Goal: Information Seeking & Learning: Understand process/instructions

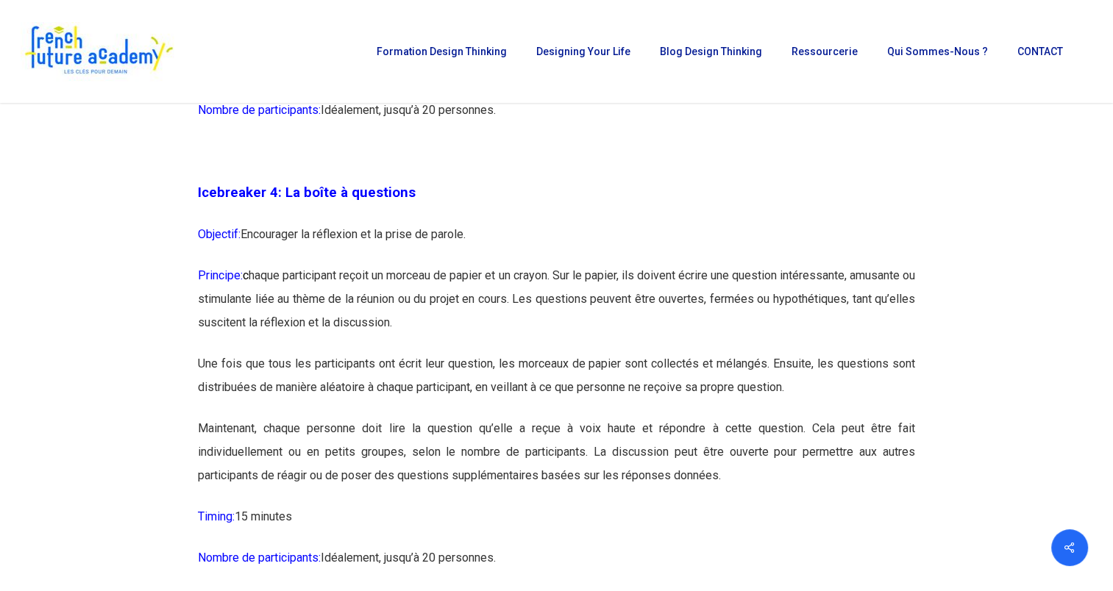
scroll to position [2111, 0]
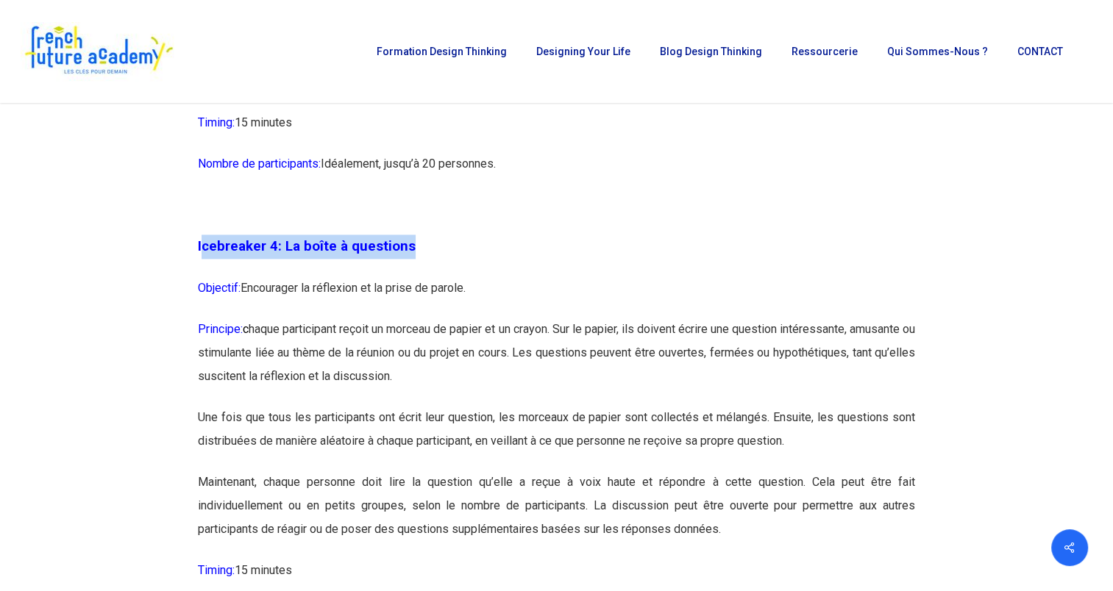
drag, startPoint x: 427, startPoint y: 245, endPoint x: 201, endPoint y: 246, distance: 226.5
click at [201, 246] on p "Icebreaker 4: La boîte à questions" at bounding box center [556, 256] width 717 height 42
drag, startPoint x: 201, startPoint y: 246, endPoint x: 211, endPoint y: 246, distance: 10.3
click at [211, 246] on span "Icebreaker 4: La boîte à questions" at bounding box center [307, 246] width 218 height 16
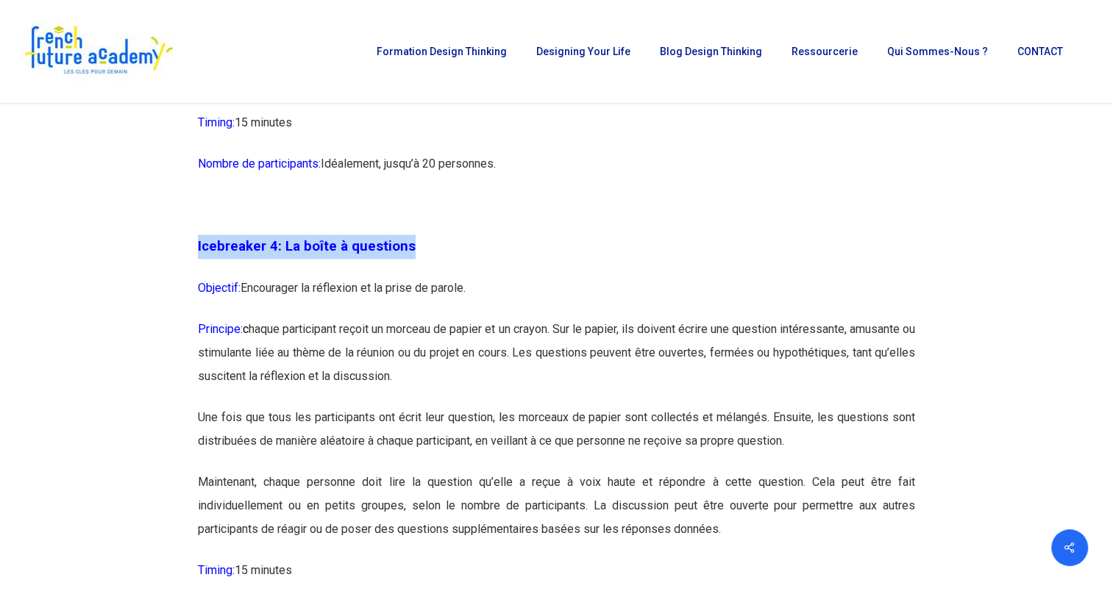
click at [211, 246] on span "Icebreaker 4: La boîte à questions" at bounding box center [307, 246] width 218 height 16
copy div "Icebreaker 4: La boîte à questions"
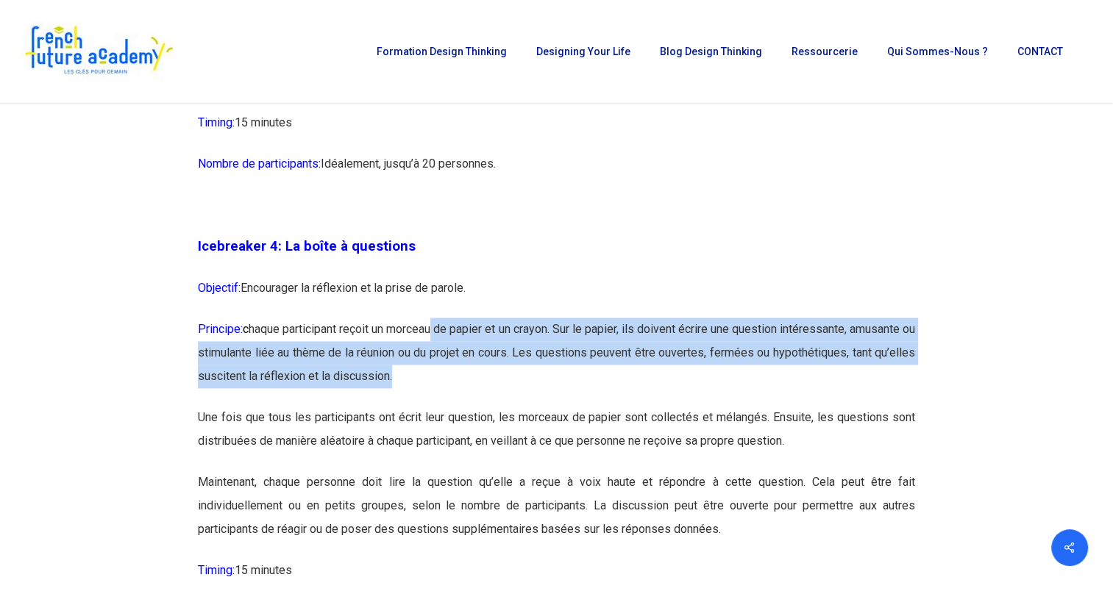
drag, startPoint x: 457, startPoint y: 322, endPoint x: 565, endPoint y: 373, distance: 119.4
click at [565, 373] on p "Principe: c haque participant reçoit un morceau de papier et un crayon. Sur le …" at bounding box center [556, 362] width 717 height 88
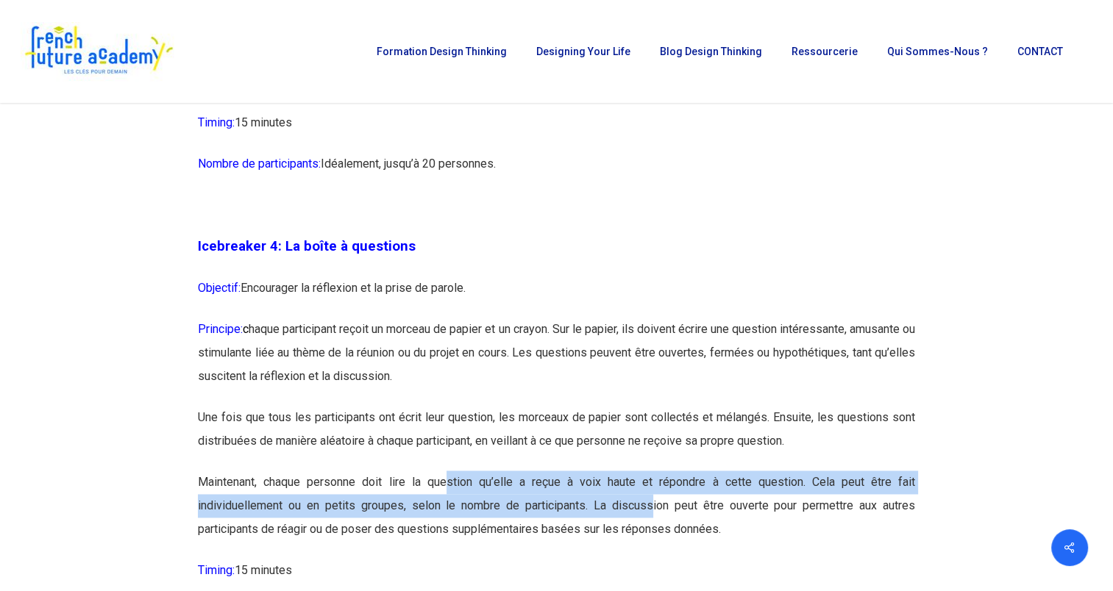
drag, startPoint x: 446, startPoint y: 474, endPoint x: 649, endPoint y: 500, distance: 203.9
click at [649, 500] on p "Maintenant, chaque personne doit lire la question qu’elle a reçue à voix haute …" at bounding box center [556, 515] width 717 height 88
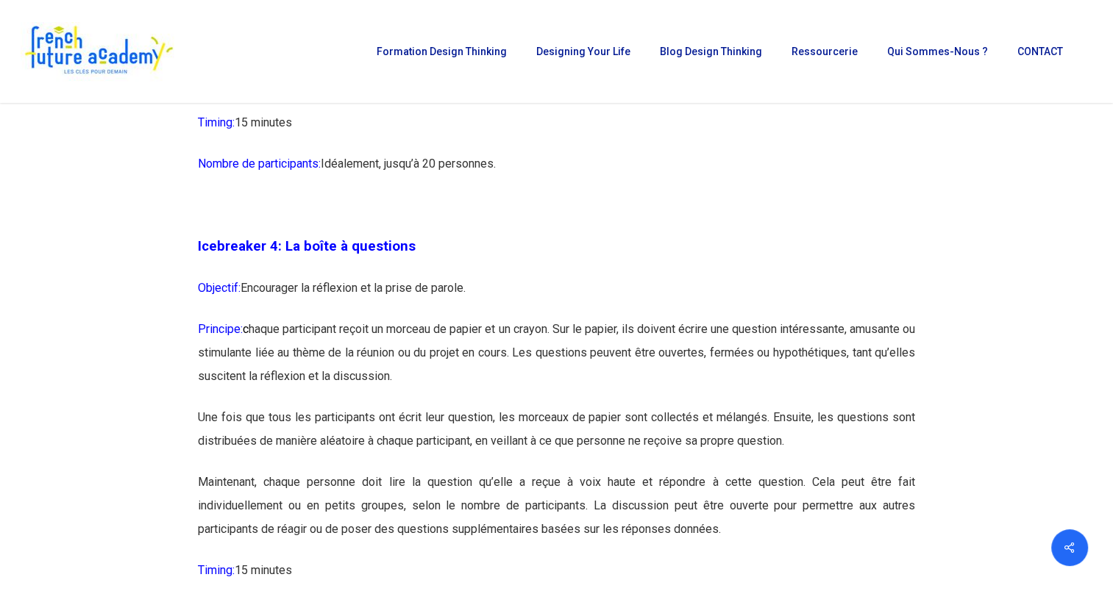
drag, startPoint x: 649, startPoint y: 500, endPoint x: 868, endPoint y: 435, distance: 229.2
click at [868, 435] on p "Une fois que tous les participants ont écrit leur question, les morceaux de pap…" at bounding box center [556, 438] width 717 height 65
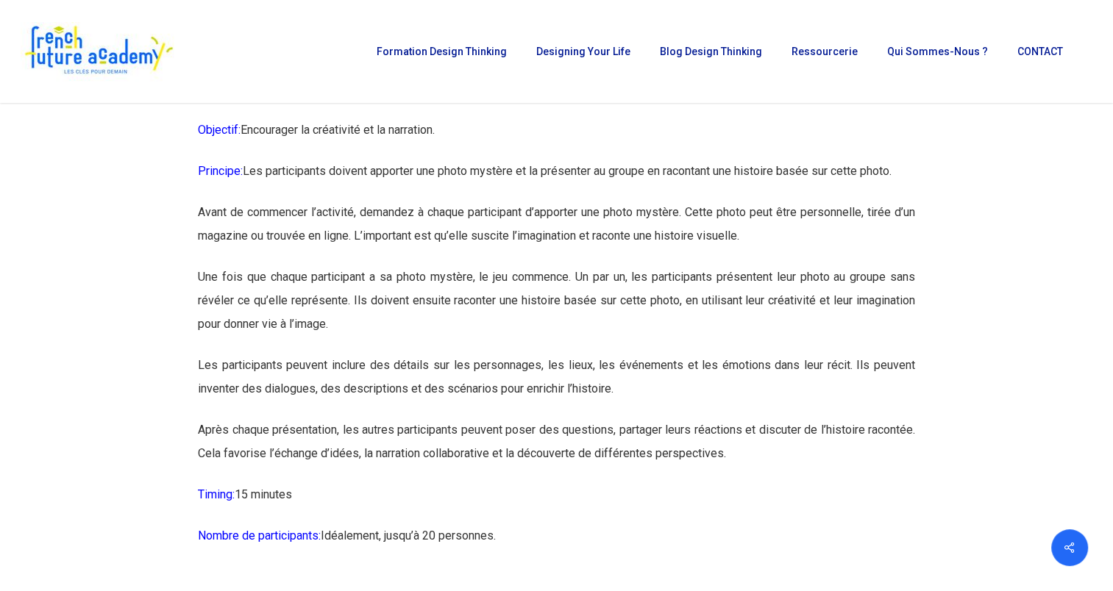
scroll to position [8268, 0]
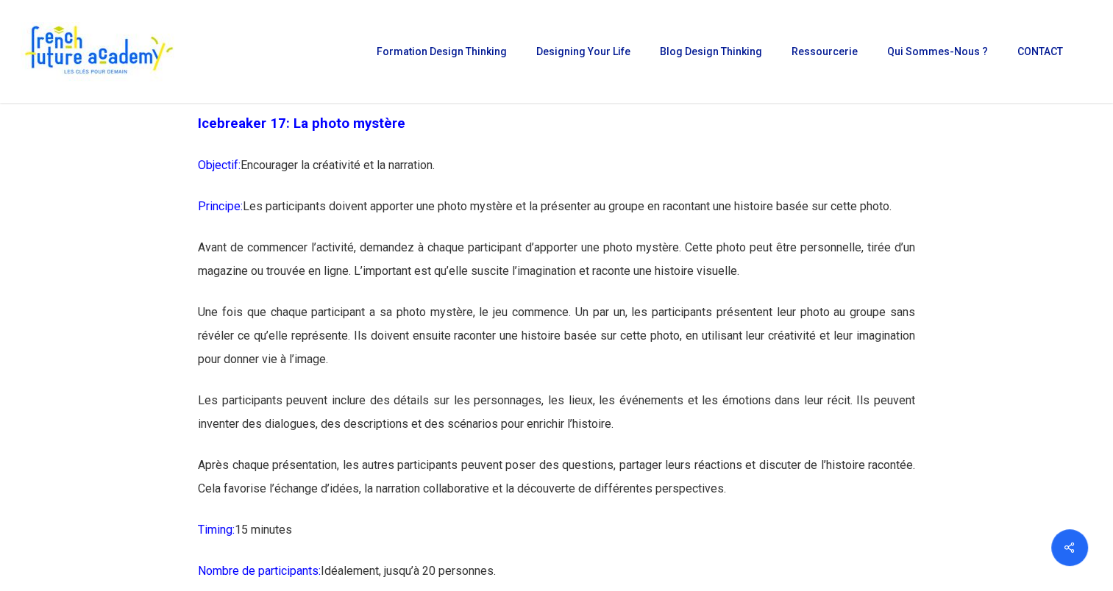
click at [691, 235] on p "Principe: Les participants doivent apporter une photo mystère et la présenter a…" at bounding box center [556, 214] width 717 height 41
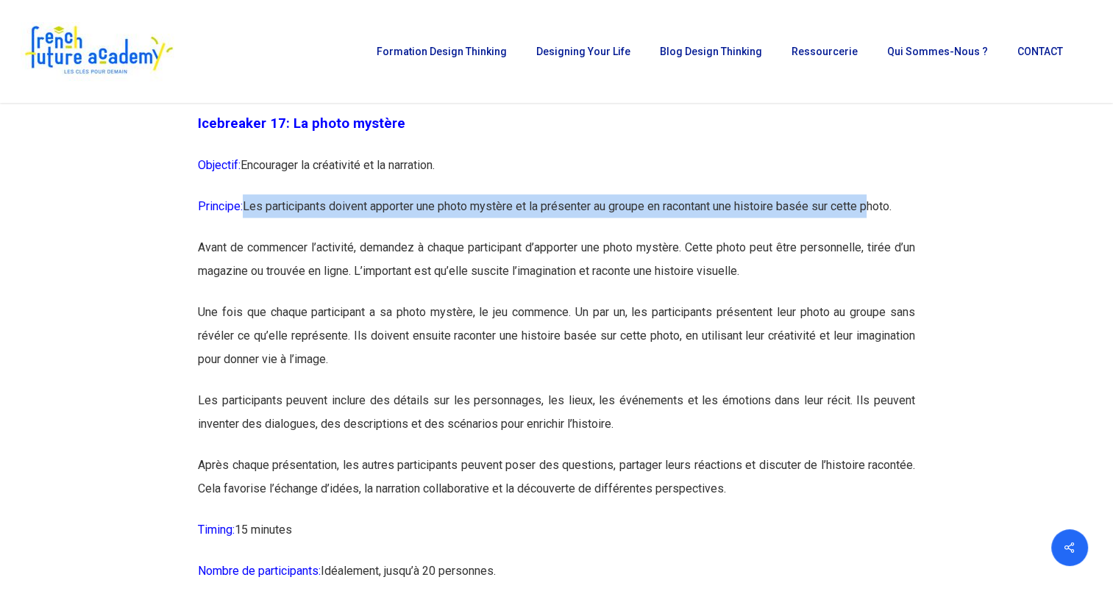
drag, startPoint x: 247, startPoint y: 246, endPoint x: 882, endPoint y: 253, distance: 634.6
click at [882, 235] on p "Principe: Les participants doivent apporter une photo mystère et la présenter a…" at bounding box center [556, 214] width 717 height 41
drag, startPoint x: 882, startPoint y: 253, endPoint x: 868, endPoint y: 257, distance: 14.7
click at [868, 235] on p "Principe: Les participants doivent apporter une photo mystère et la présenter a…" at bounding box center [556, 214] width 717 height 41
drag, startPoint x: 868, startPoint y: 257, endPoint x: 838, endPoint y: 251, distance: 30.7
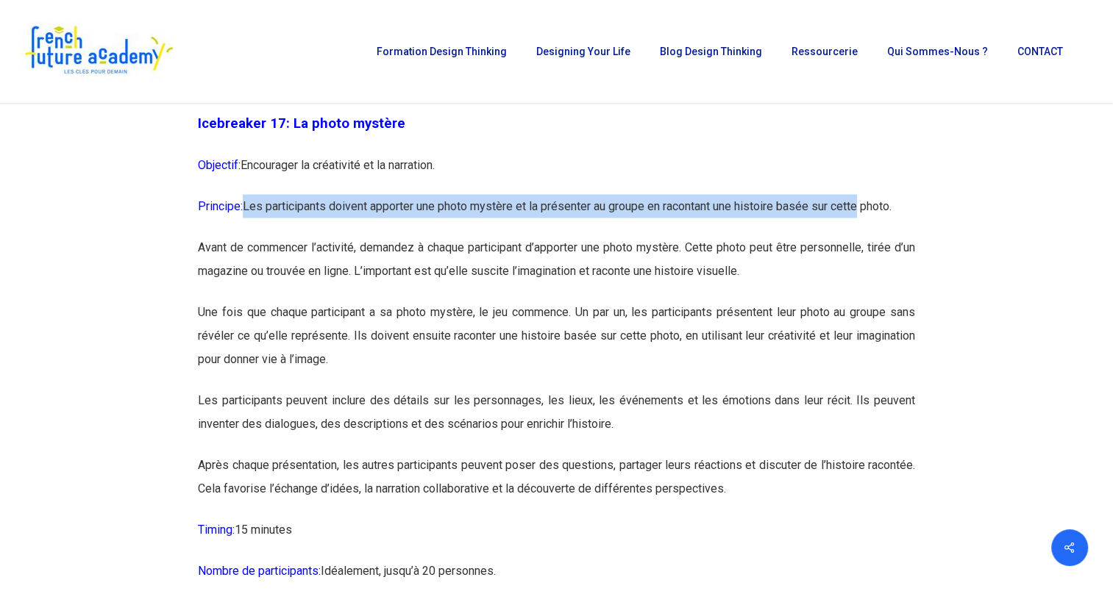
click at [838, 235] on p "Principe: Les participants doivent apporter une photo mystère et la présenter a…" at bounding box center [556, 214] width 717 height 41
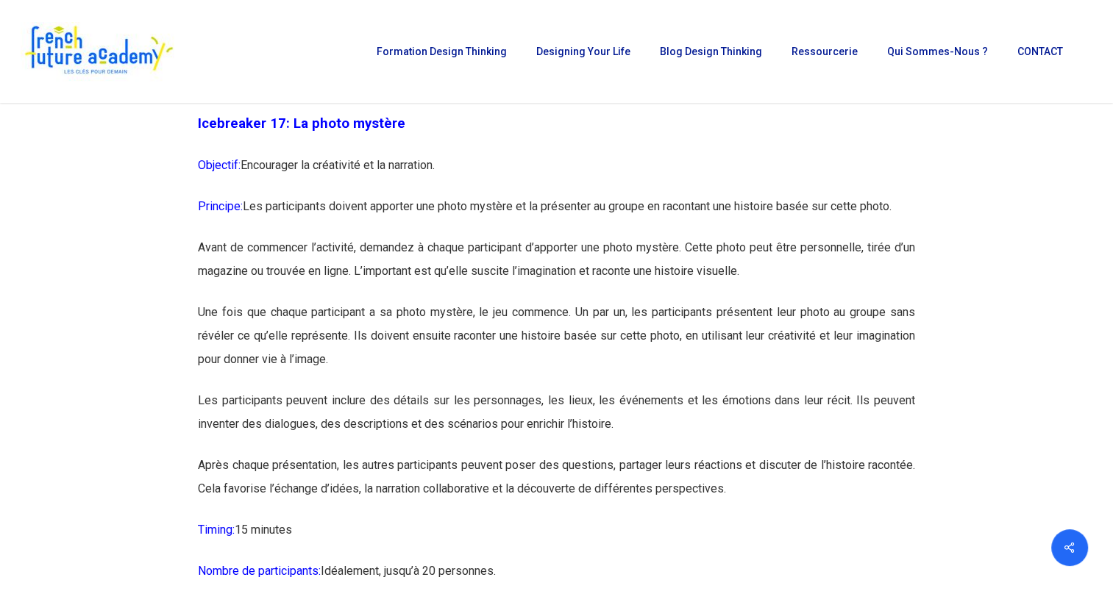
click at [913, 235] on p "Principe: Les participants doivent apporter une photo mystère et la présenter a…" at bounding box center [556, 214] width 717 height 41
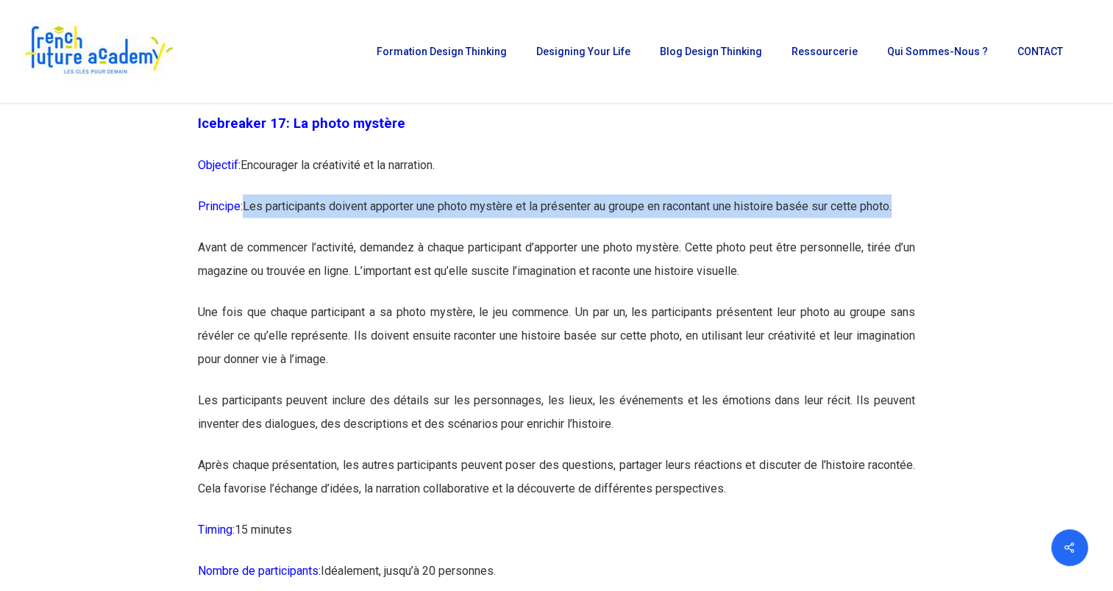
drag, startPoint x: 903, startPoint y: 248, endPoint x: 248, endPoint y: 260, distance: 655.3
click at [248, 235] on p "Principe: Les participants doivent apporter une photo mystère et la présenter a…" at bounding box center [556, 214] width 717 height 41
copy p "Les participants doivent apporter une photo mystère et la présenter au groupe e…"
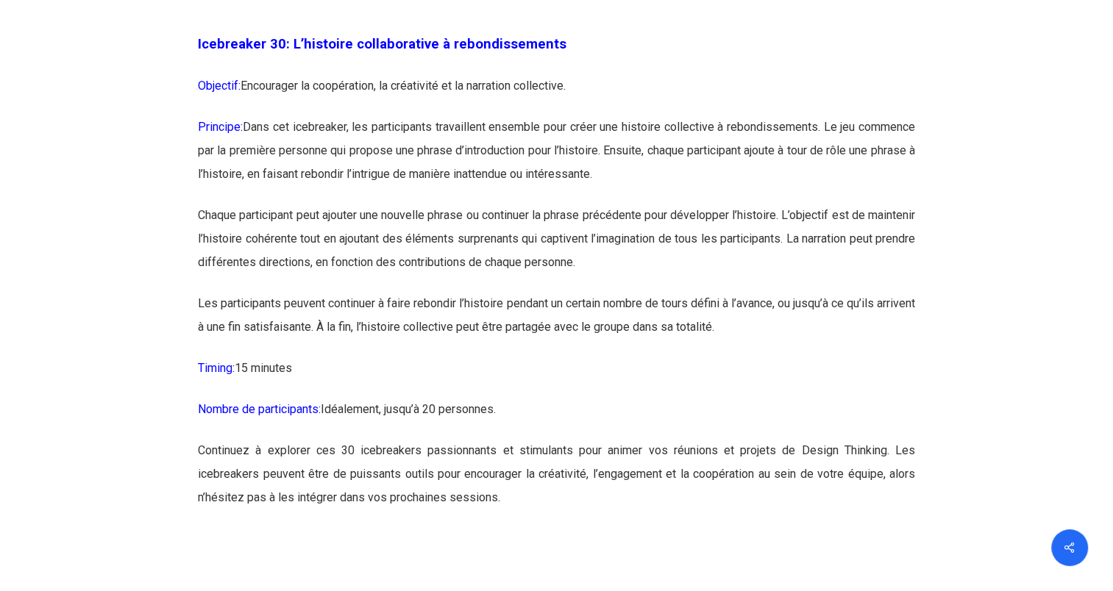
scroll to position [14772, 0]
